Goal: Task Accomplishment & Management: Use online tool/utility

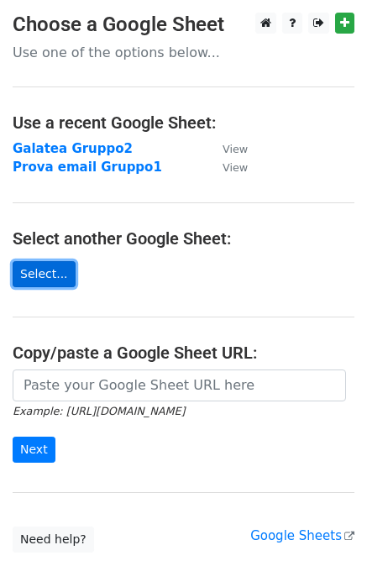
click at [51, 270] on link "Select..." at bounding box center [44, 274] width 63 height 26
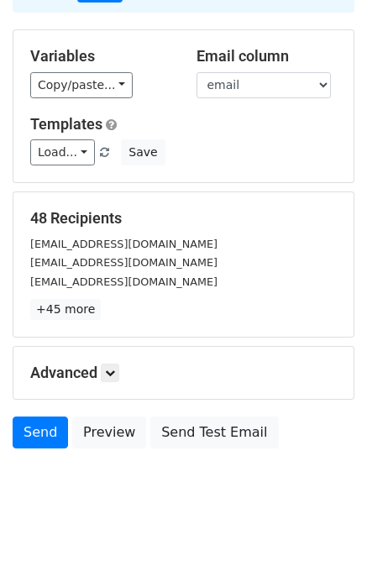
scroll to position [151, 0]
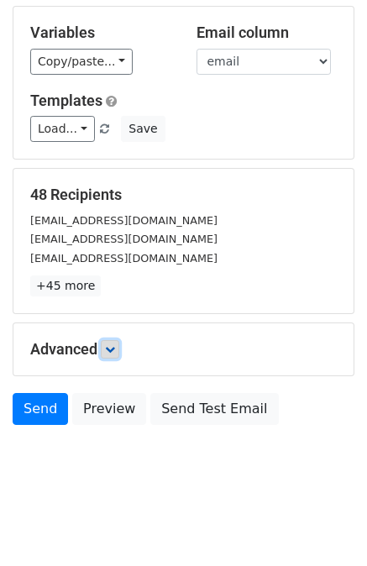
click at [107, 349] on link at bounding box center [110, 349] width 18 height 18
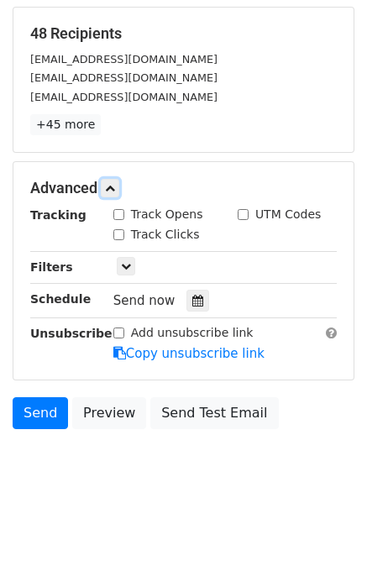
scroll to position [314, 0]
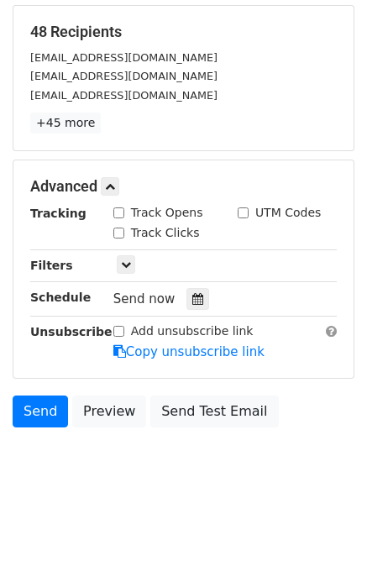
click at [113, 211] on input "Track Opens" at bounding box center [118, 212] width 11 height 11
checkbox input "true"
click at [116, 231] on input "Track Clicks" at bounding box center [118, 233] width 11 height 11
checkbox input "true"
click at [132, 260] on link at bounding box center [126, 264] width 18 height 18
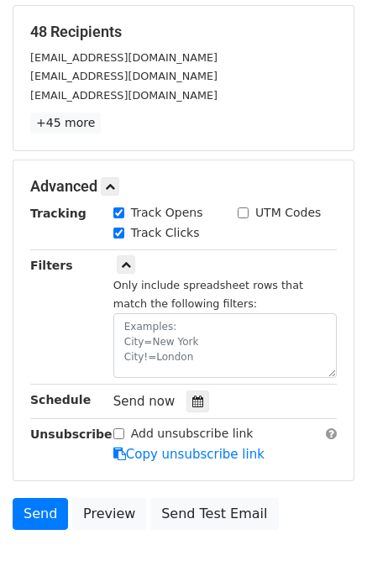
click at [121, 248] on div "Tracking Track Opens UTM Codes Track Clicks Filters Only include spreadsheet ro…" at bounding box center [183, 334] width 307 height 260
click at [125, 260] on icon at bounding box center [126, 265] width 10 height 10
